Goal: Task Accomplishment & Management: Use online tool/utility

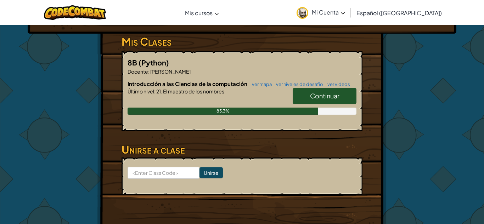
scroll to position [113, 0]
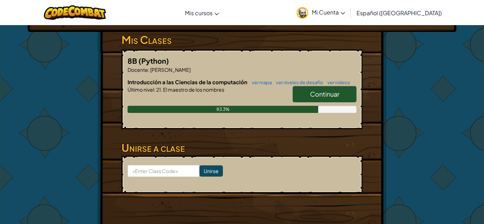
click at [329, 98] on span "Continuar" at bounding box center [324, 94] width 29 height 8
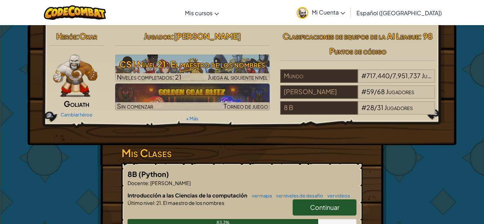
select select "es-419"
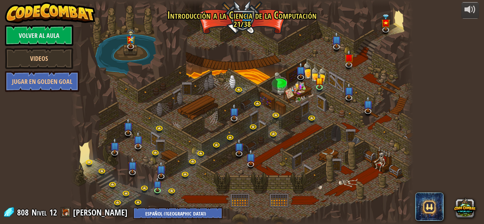
select select "es-419"
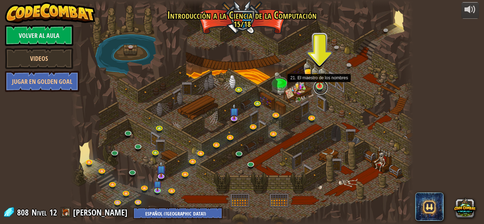
click at [320, 87] on link at bounding box center [321, 87] width 14 height 14
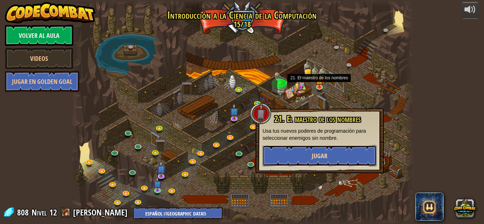
click at [320, 160] on span "Jugar" at bounding box center [320, 156] width 16 height 9
